Goal: Entertainment & Leisure: Consume media (video, audio)

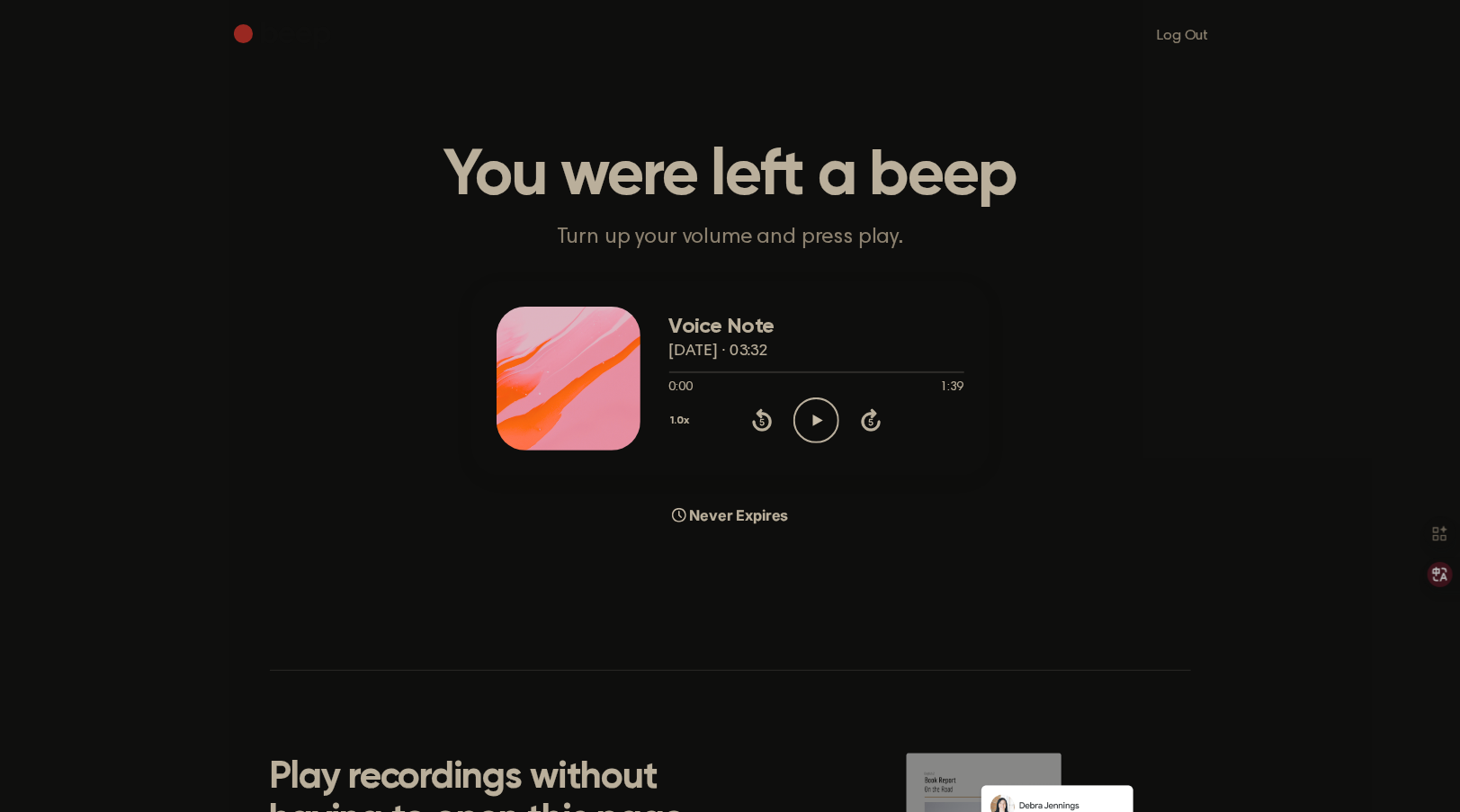
click at [634, 392] on div at bounding box center [569, 378] width 144 height 144
click at [799, 422] on icon "Play Audio" at bounding box center [816, 420] width 45 height 45
click at [822, 427] on icon "Play Audio" at bounding box center [816, 420] width 45 height 45
click at [814, 391] on div "0:27 0:27" at bounding box center [816, 389] width 295 height 19
click at [814, 410] on icon "Play Audio" at bounding box center [816, 420] width 45 height 45
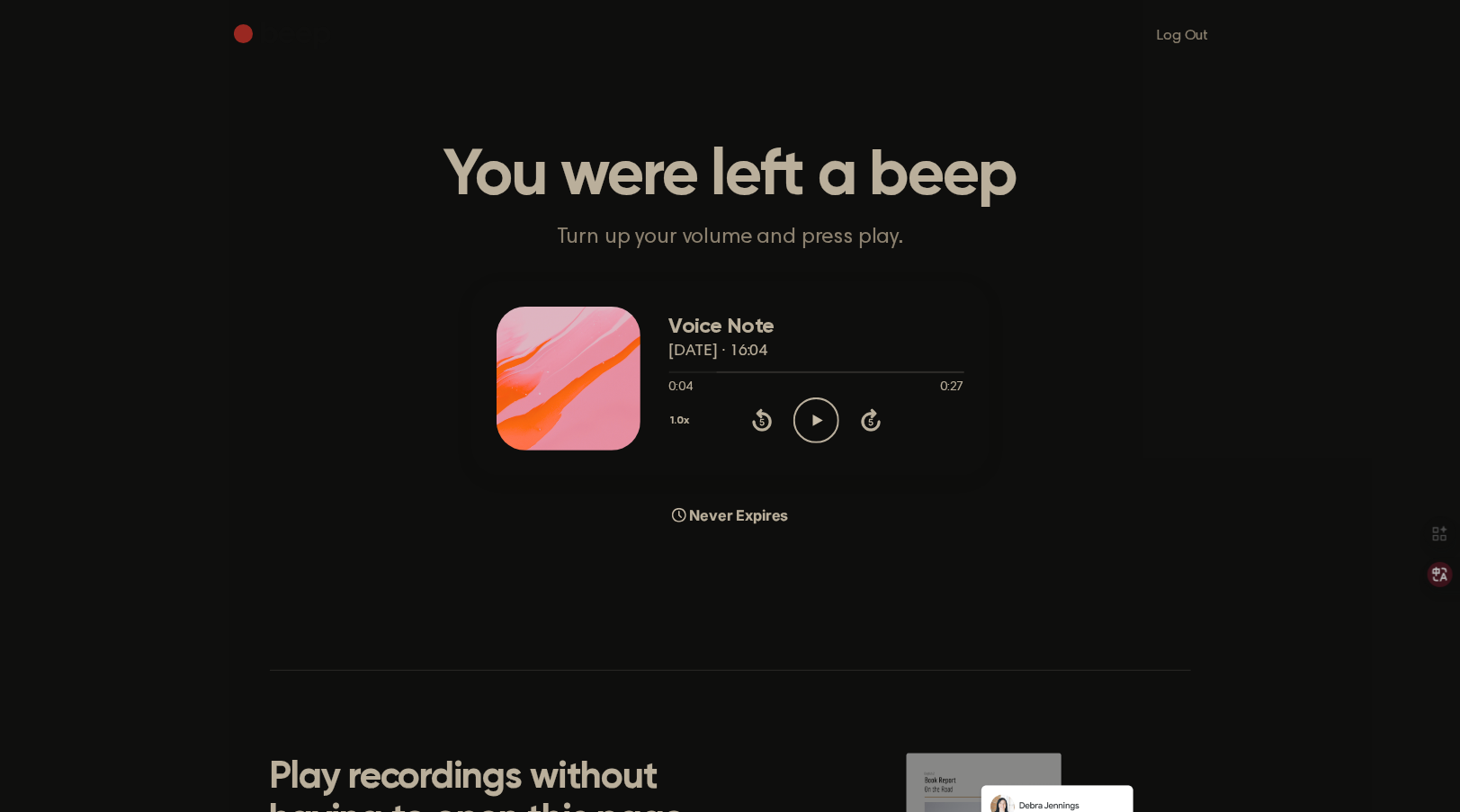
click at [675, 564] on main "You were left a beep Turn up your volume and press play. Voice Note 22 August 2…" at bounding box center [730, 537] width 1460 height 1075
click at [764, 424] on icon at bounding box center [762, 422] width 5 height 7
click at [804, 426] on icon "Play Audio" at bounding box center [816, 420] width 45 height 45
